Goal: Unclear: Unclear

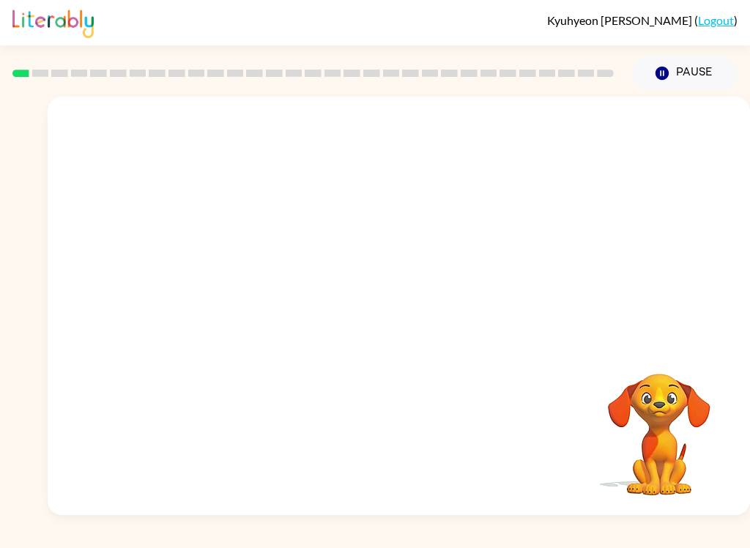
click at [339, 250] on div "Your browser must support playing .mp4 files to use Literably. Please try using…" at bounding box center [399, 306] width 702 height 418
click at [373, 248] on div "Your browser must support playing .mp4 files to use Literably. Please try using…" at bounding box center [399, 306] width 702 height 418
click at [377, 291] on div "Your browser must support playing .mp4 files to use Literably. Please try using…" at bounding box center [399, 306] width 702 height 418
click at [379, 296] on div "Your browser must support playing .mp4 files to use Literably. Please try using…" at bounding box center [399, 306] width 702 height 418
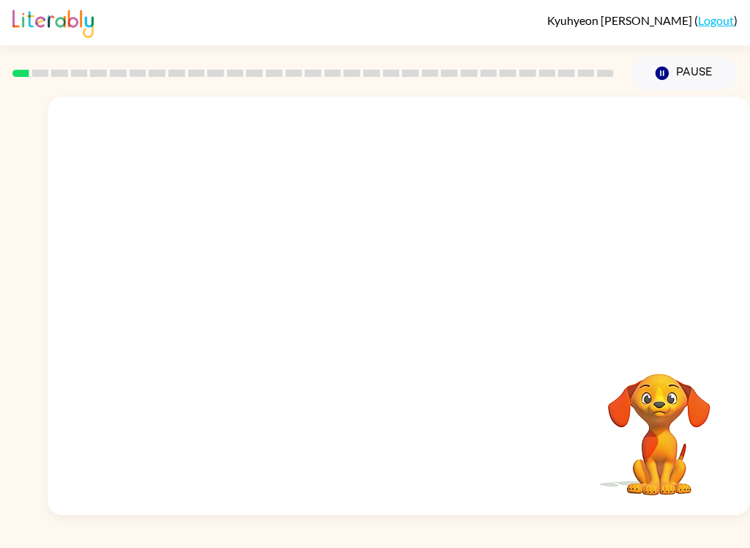
click at [398, 279] on div "Your browser must support playing .mp4 files to use Literably. Please try using…" at bounding box center [399, 306] width 702 height 418
click at [388, 280] on div at bounding box center [399, 306] width 702 height 418
click at [404, 306] on icon "button" at bounding box center [399, 313] width 26 height 26
click at [404, 305] on div at bounding box center [363, 279] width 603 height 53
click at [410, 316] on div at bounding box center [399, 306] width 702 height 418
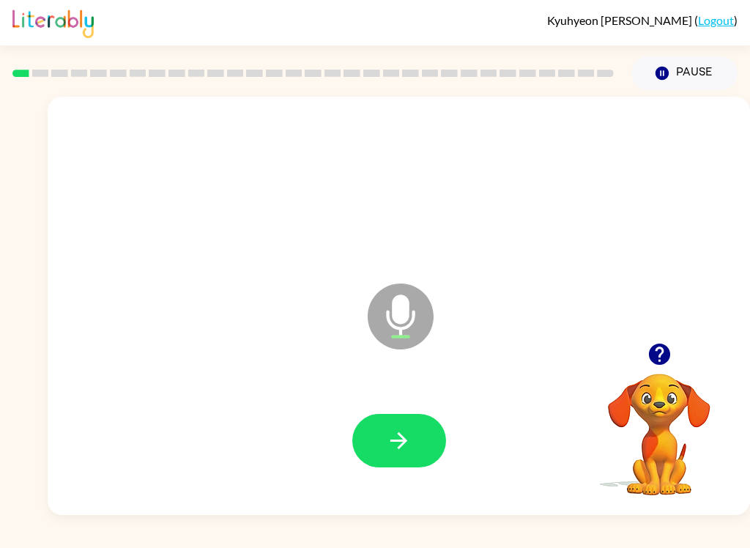
click at [394, 442] on icon "button" at bounding box center [399, 441] width 26 height 26
click at [401, 491] on div at bounding box center [398, 441] width 673 height 120
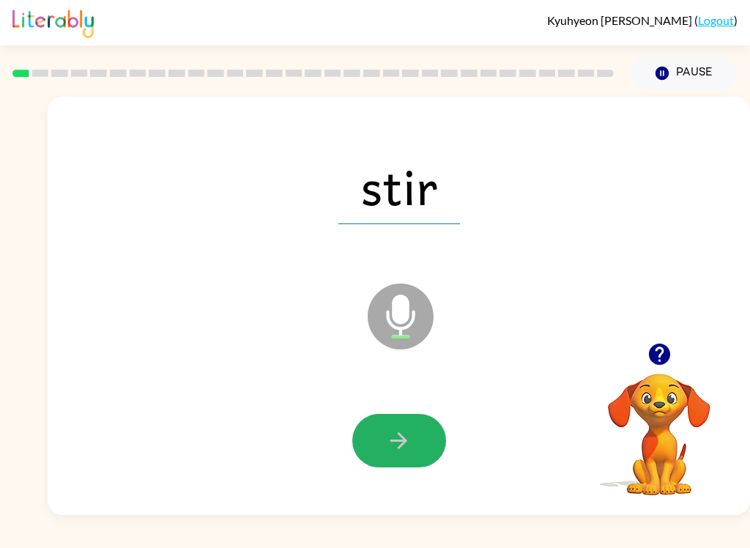
click at [401, 442] on icon "button" at bounding box center [399, 441] width 26 height 26
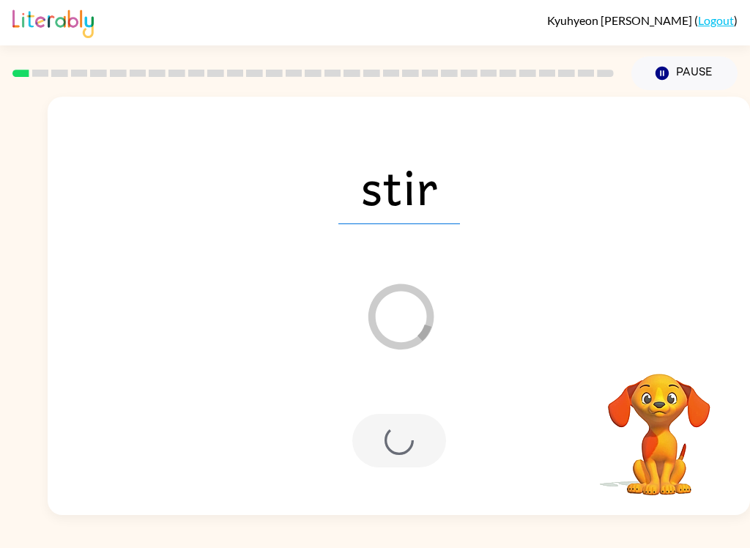
click at [402, 419] on div at bounding box center [399, 440] width 94 height 53
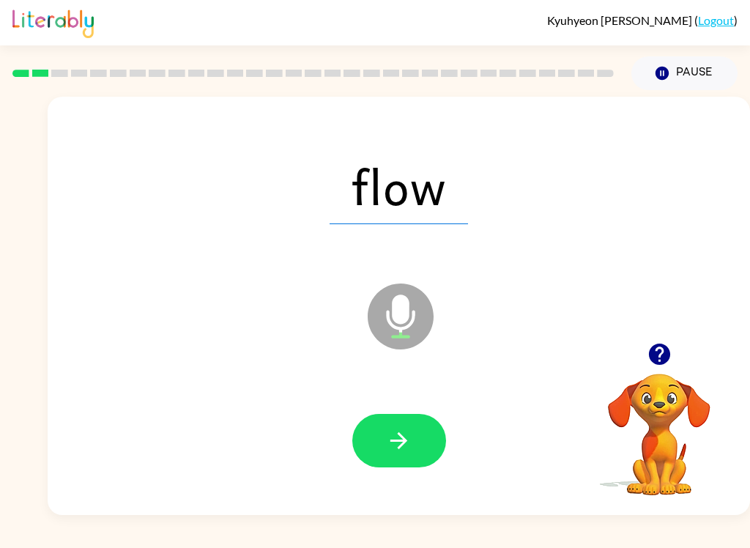
click at [395, 489] on div at bounding box center [398, 441] width 673 height 120
click at [390, 434] on icon "button" at bounding box center [399, 441] width 26 height 26
click at [371, 439] on button "button" at bounding box center [399, 440] width 94 height 53
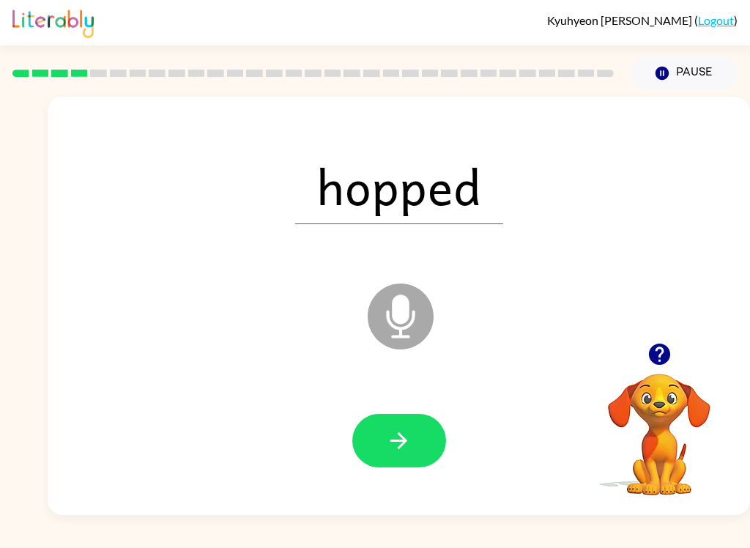
click at [394, 446] on icon "button" at bounding box center [399, 441] width 26 height 26
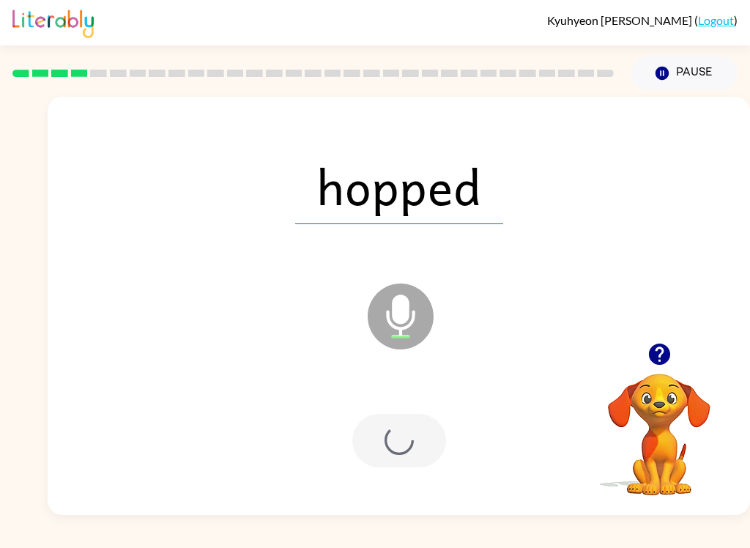
click at [393, 445] on div at bounding box center [399, 440] width 94 height 53
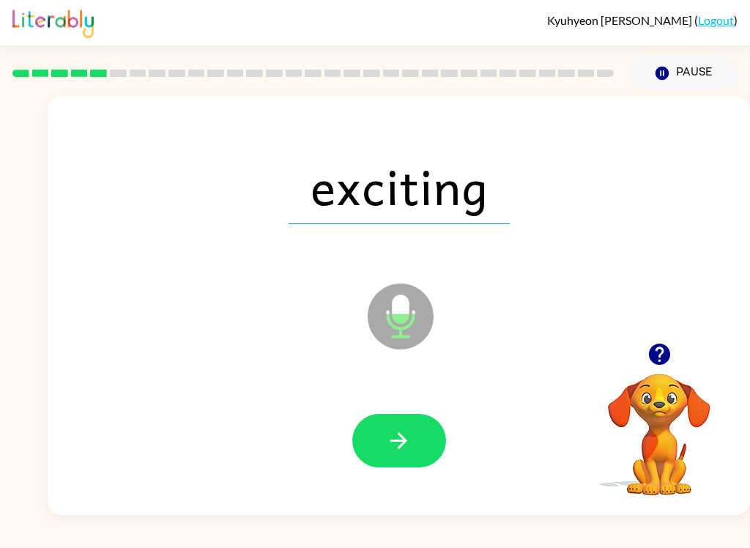
click at [391, 436] on icon "button" at bounding box center [399, 441] width 26 height 26
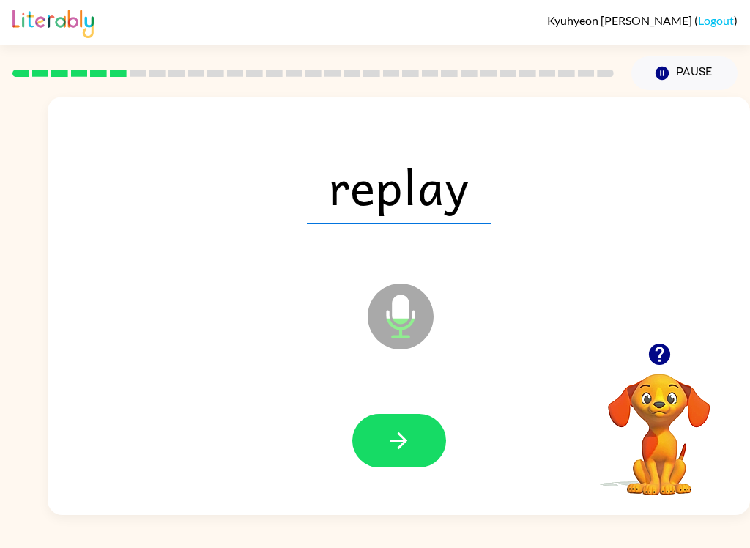
click at [409, 453] on icon "button" at bounding box center [399, 441] width 26 height 26
click at [396, 466] on button "button" at bounding box center [399, 440] width 94 height 53
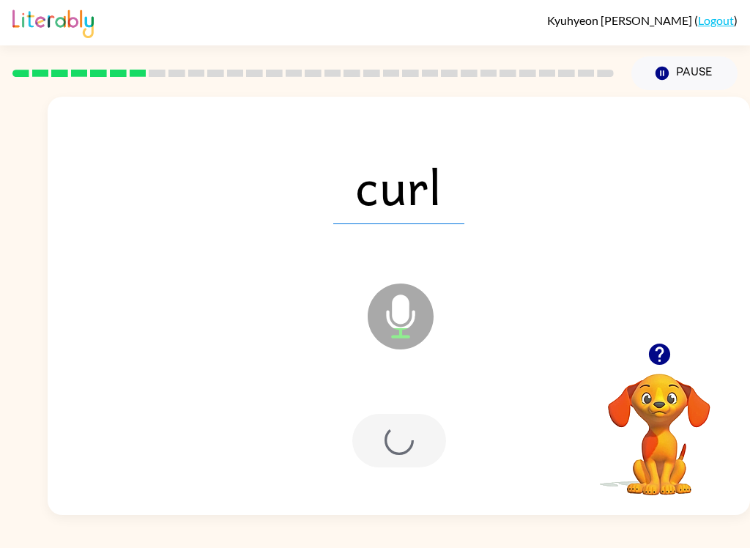
click at [401, 426] on div at bounding box center [399, 440] width 94 height 53
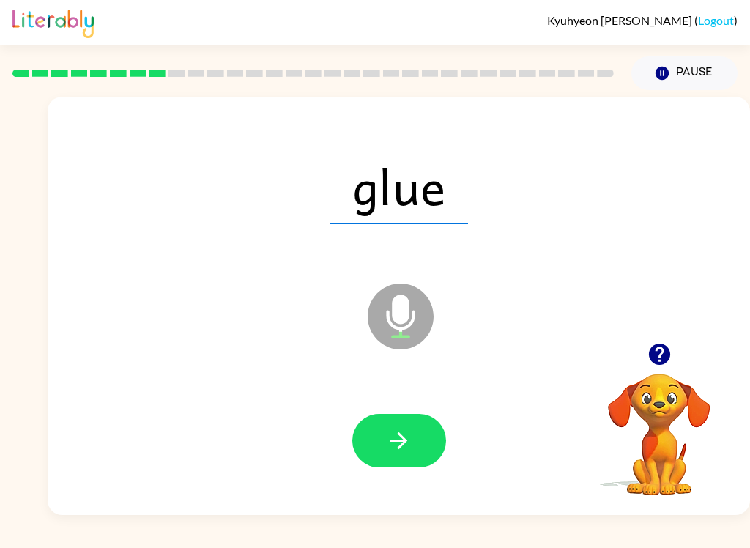
click at [398, 455] on button "button" at bounding box center [399, 440] width 94 height 53
click at [660, 359] on icon "button" at bounding box center [658, 353] width 21 height 21
click at [404, 445] on icon "button" at bounding box center [399, 441] width 26 height 26
click at [411, 432] on icon "button" at bounding box center [399, 441] width 26 height 26
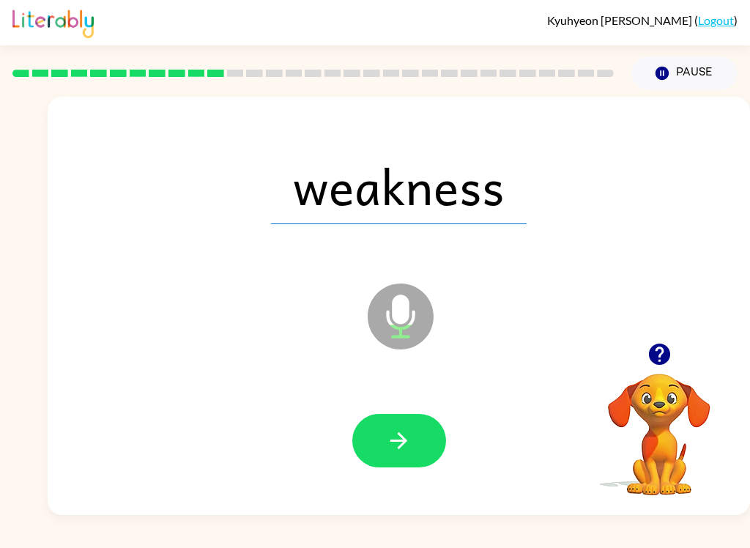
click at [404, 441] on icon "button" at bounding box center [398, 440] width 17 height 17
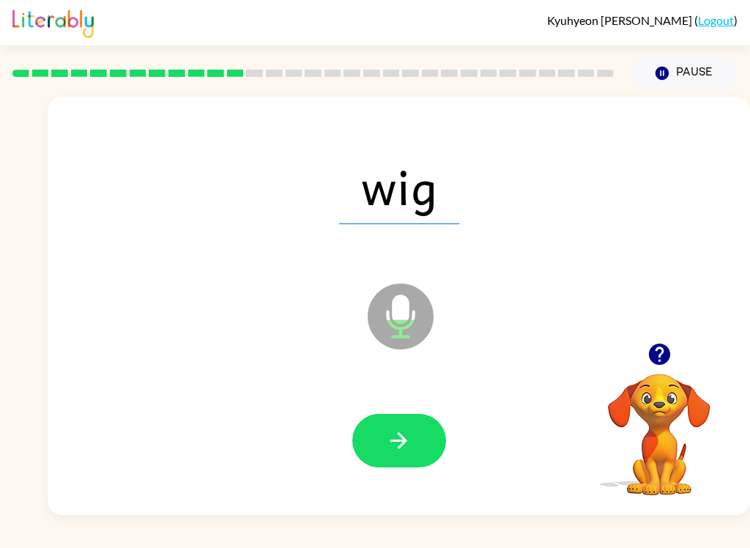
click at [414, 450] on button "button" at bounding box center [399, 440] width 94 height 53
click at [407, 437] on icon "button" at bounding box center [399, 441] width 26 height 26
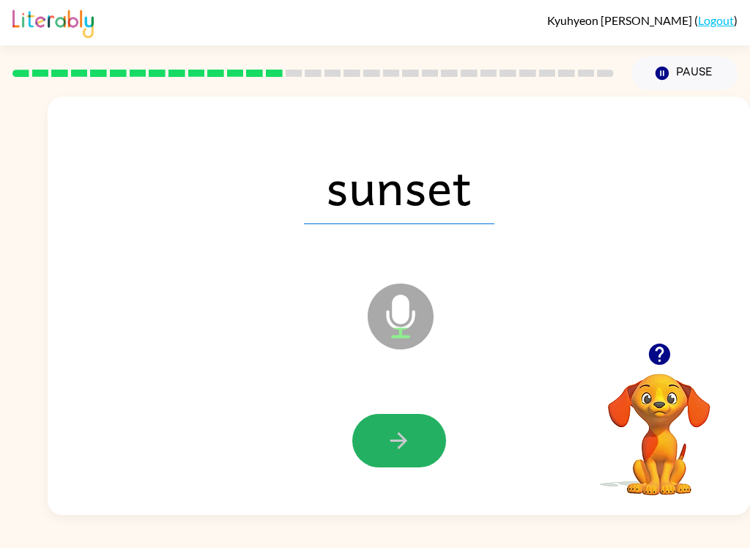
click at [376, 423] on button "button" at bounding box center [399, 440] width 94 height 53
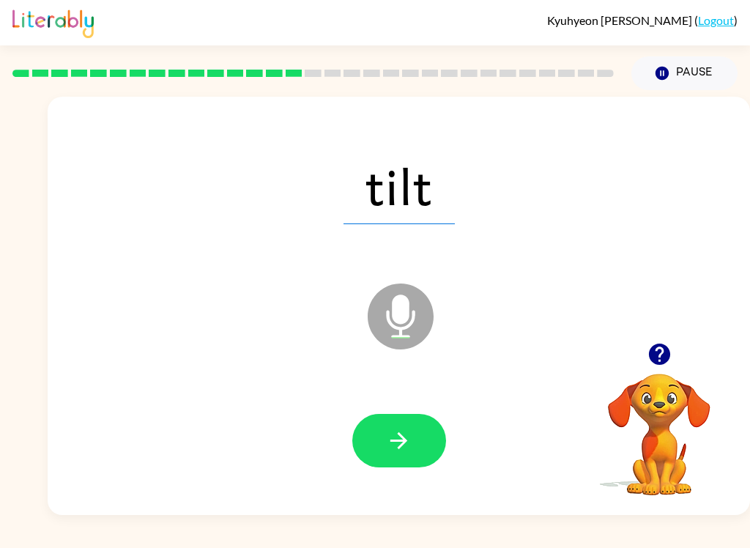
click at [412, 447] on button "button" at bounding box center [399, 440] width 94 height 53
click at [404, 465] on button "button" at bounding box center [399, 440] width 94 height 53
click at [407, 442] on icon "button" at bounding box center [399, 441] width 26 height 26
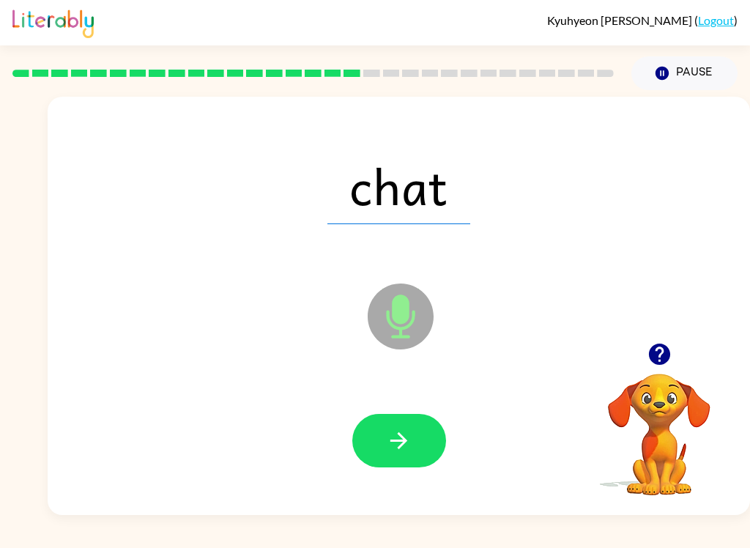
click at [411, 442] on icon "button" at bounding box center [399, 441] width 26 height 26
click at [391, 456] on button "button" at bounding box center [399, 440] width 94 height 53
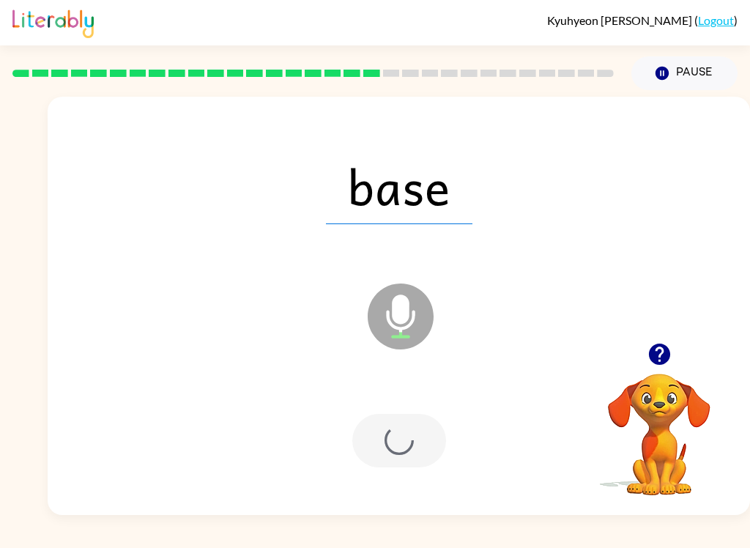
click at [390, 441] on div at bounding box center [399, 440] width 94 height 53
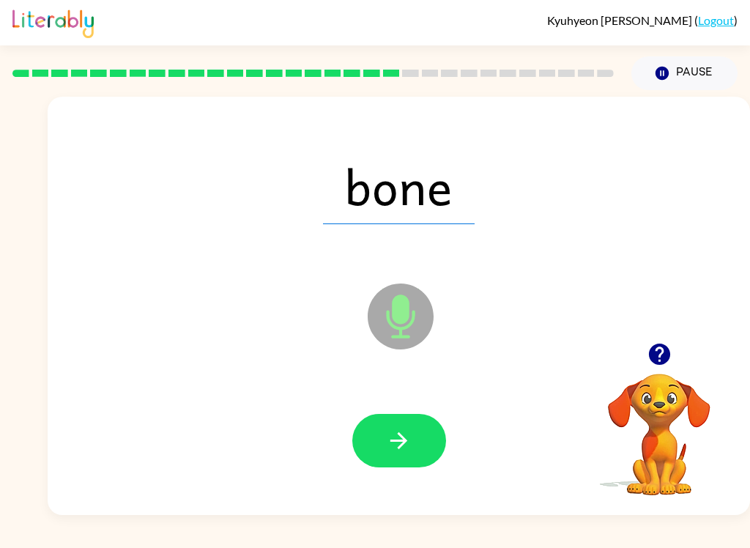
click at [427, 436] on button "button" at bounding box center [399, 440] width 94 height 53
click at [407, 441] on icon "button" at bounding box center [398, 440] width 17 height 17
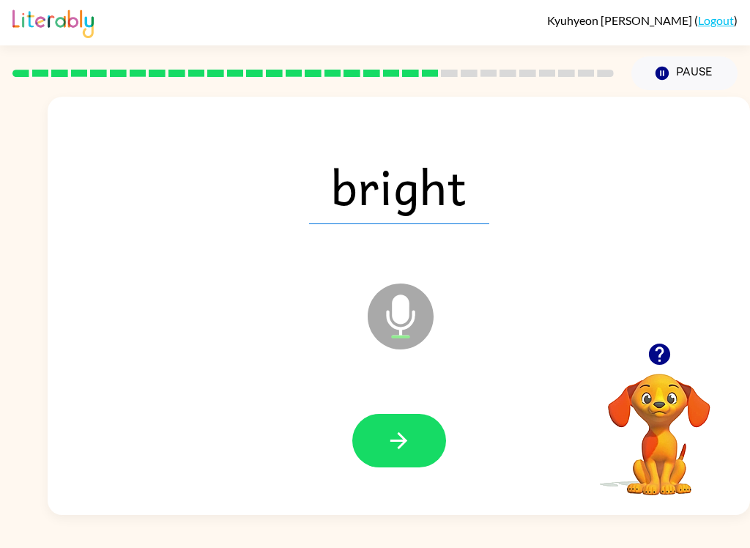
click at [415, 477] on div at bounding box center [398, 441] width 673 height 120
click at [414, 477] on div at bounding box center [398, 441] width 673 height 120
click at [394, 445] on icon "button" at bounding box center [399, 441] width 26 height 26
click at [423, 434] on button "button" at bounding box center [399, 440] width 94 height 53
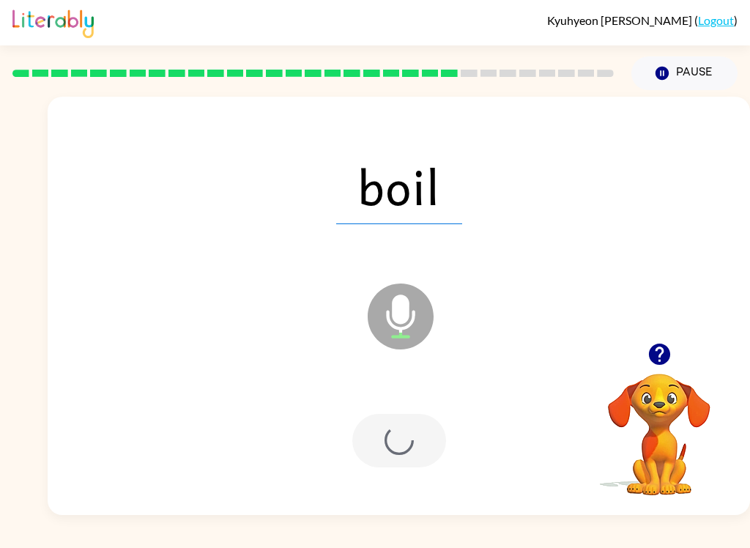
click at [422, 434] on div at bounding box center [399, 440] width 94 height 53
click at [406, 448] on div at bounding box center [399, 440] width 94 height 53
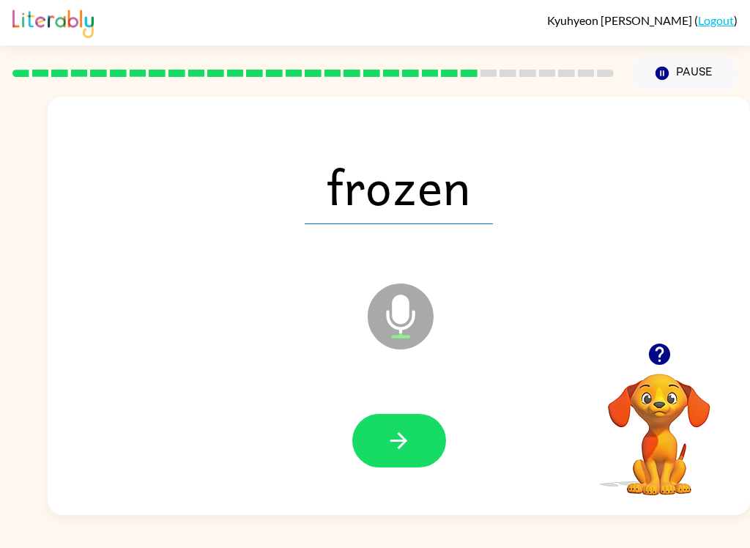
click at [414, 441] on button "button" at bounding box center [399, 440] width 94 height 53
click at [393, 431] on icon "button" at bounding box center [399, 441] width 26 height 26
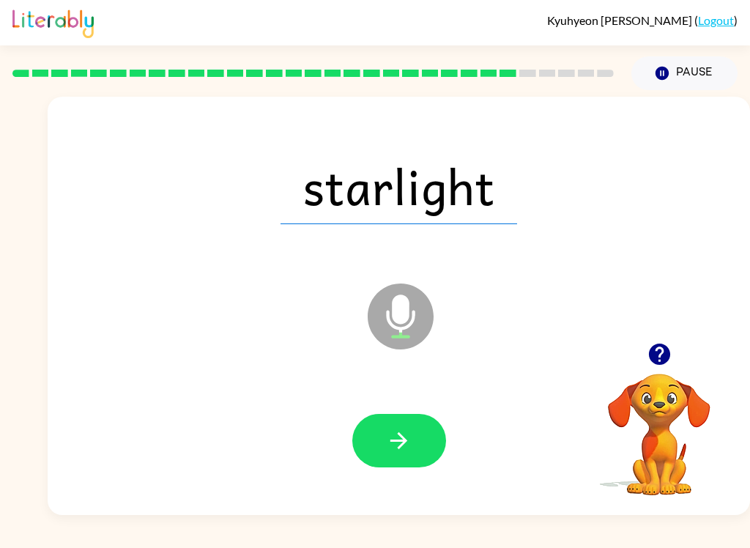
click at [385, 453] on button "button" at bounding box center [399, 440] width 94 height 53
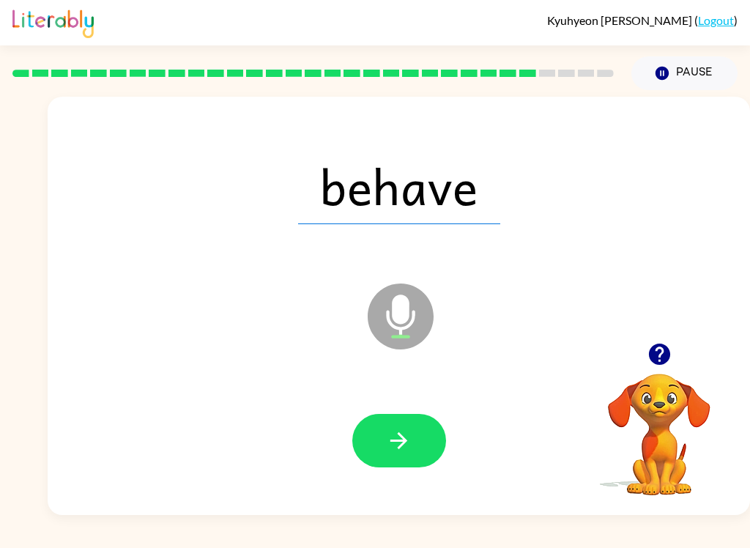
click at [407, 452] on icon "button" at bounding box center [399, 441] width 26 height 26
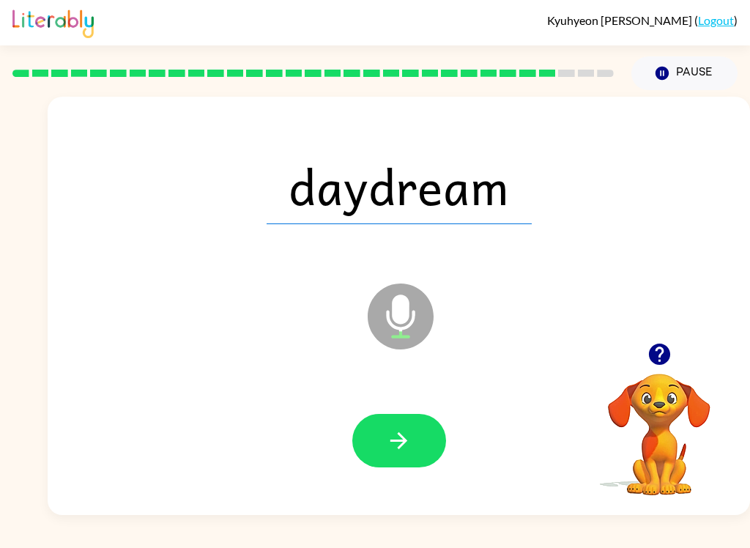
click at [414, 456] on button "button" at bounding box center [399, 440] width 94 height 53
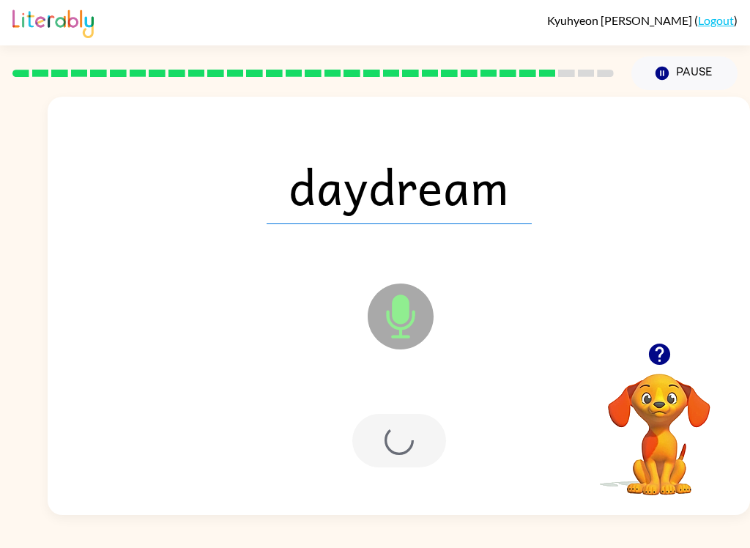
click at [413, 456] on div at bounding box center [399, 440] width 94 height 53
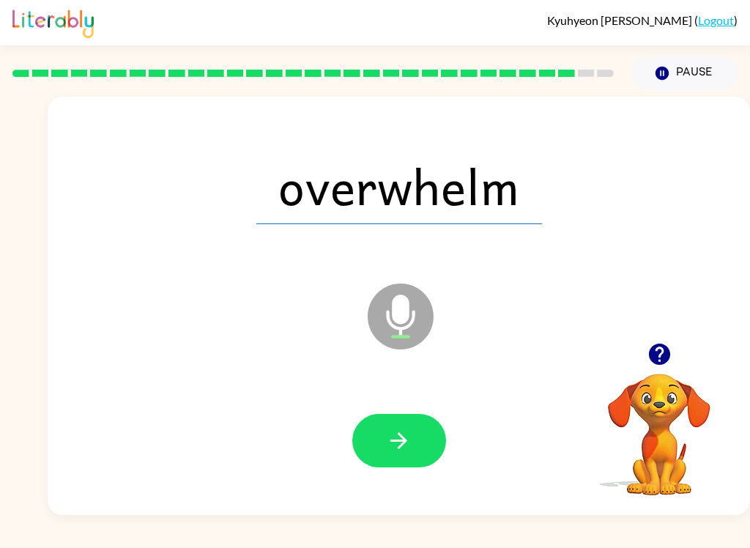
click at [413, 442] on button "button" at bounding box center [399, 440] width 94 height 53
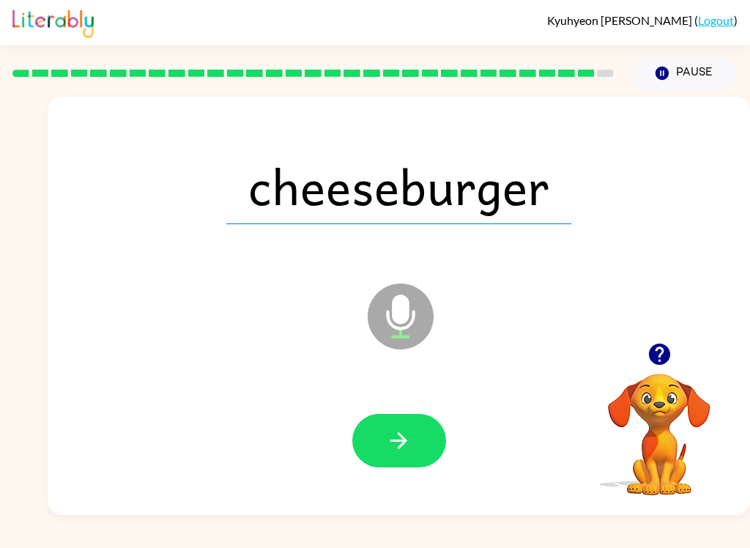
click at [420, 448] on button "button" at bounding box center [399, 440] width 94 height 53
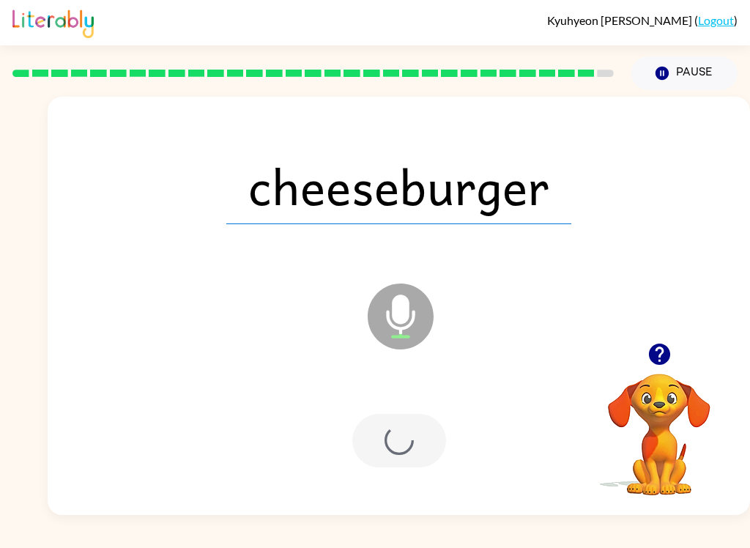
click at [417, 437] on div at bounding box center [399, 440] width 94 height 53
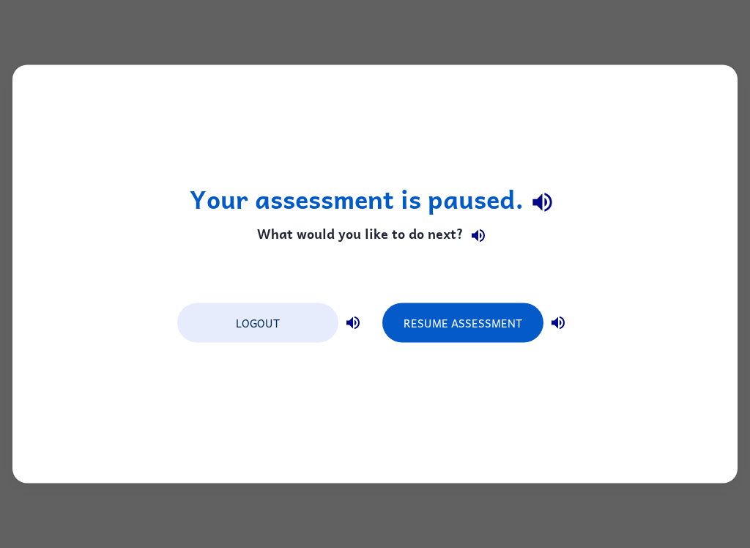
click at [270, 324] on button "Logout" at bounding box center [257, 323] width 161 height 40
